Goal: Check status: Check status

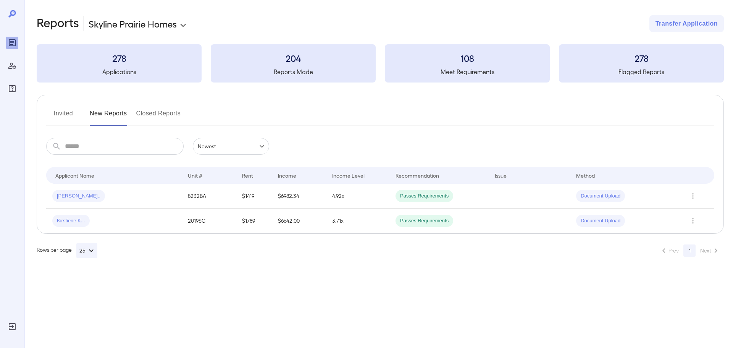
click at [8, 45] on icon "Reports" at bounding box center [12, 42] width 9 height 9
click at [176, 28] on body "**********" at bounding box center [366, 174] width 733 height 348
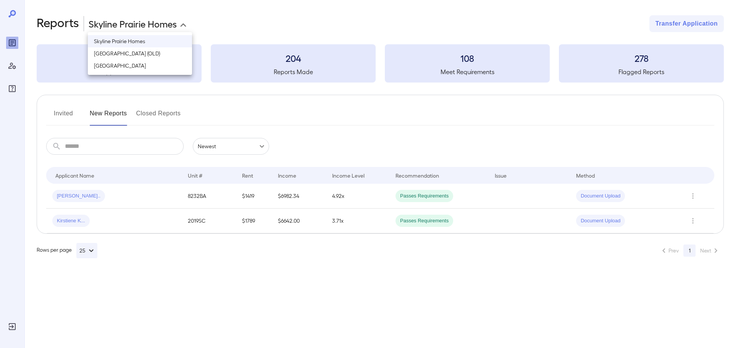
click at [318, 21] on div at bounding box center [366, 174] width 733 height 348
